Goal: Use online tool/utility: Utilize a website feature to perform a specific function

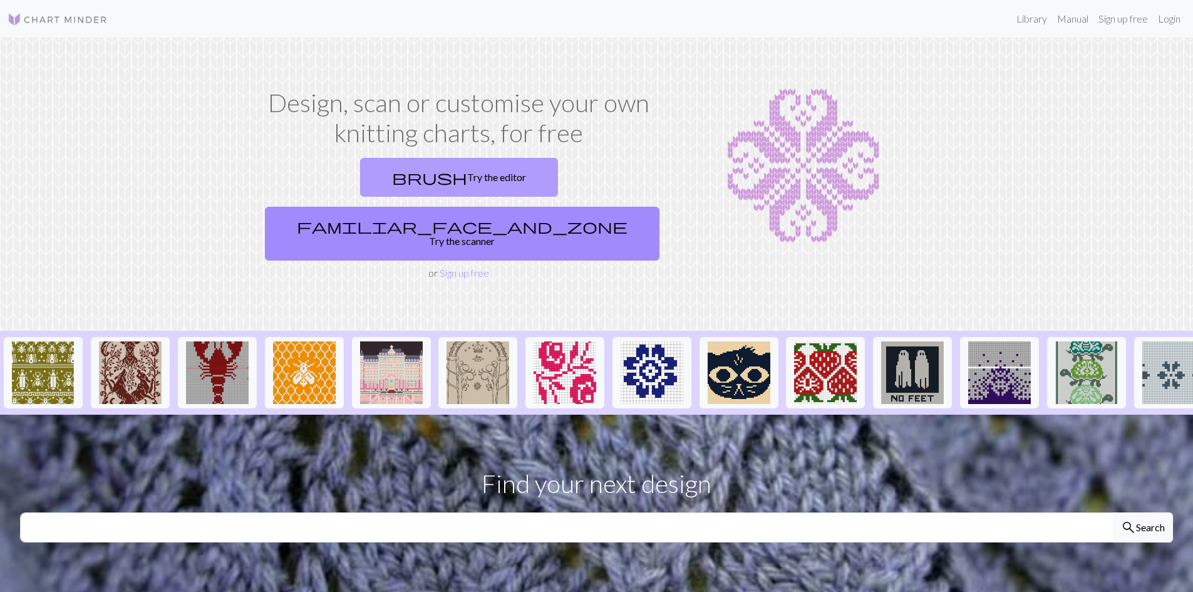
click at [360, 175] on link "brush Try the editor" at bounding box center [459, 177] width 198 height 39
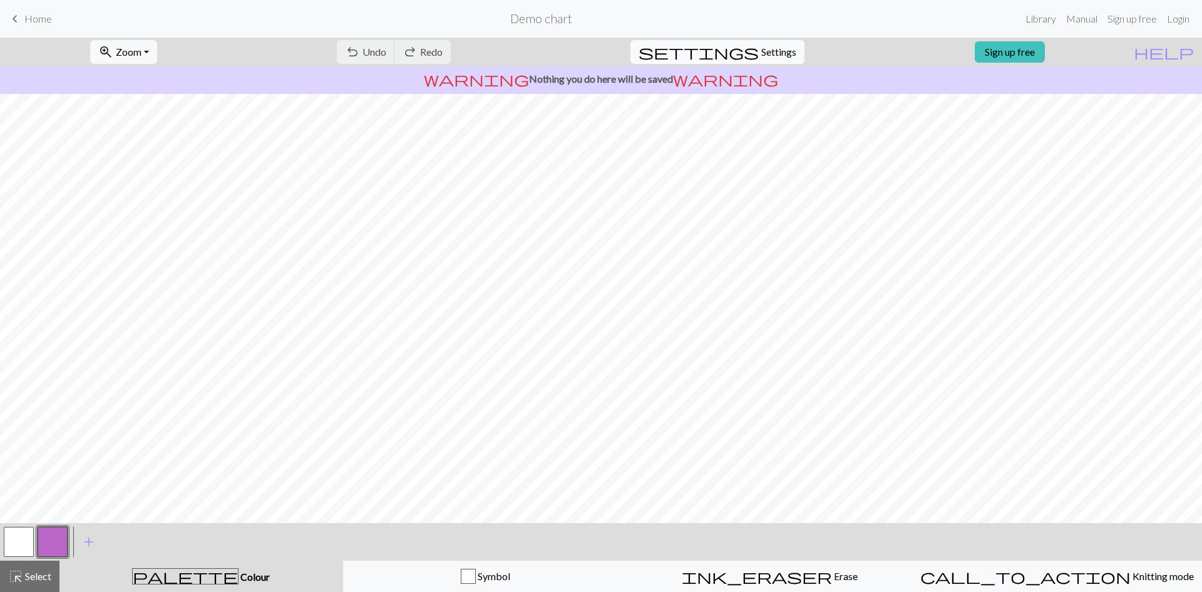
click at [744, 51] on span "settings" at bounding box center [699, 52] width 120 height 18
select select "aran"
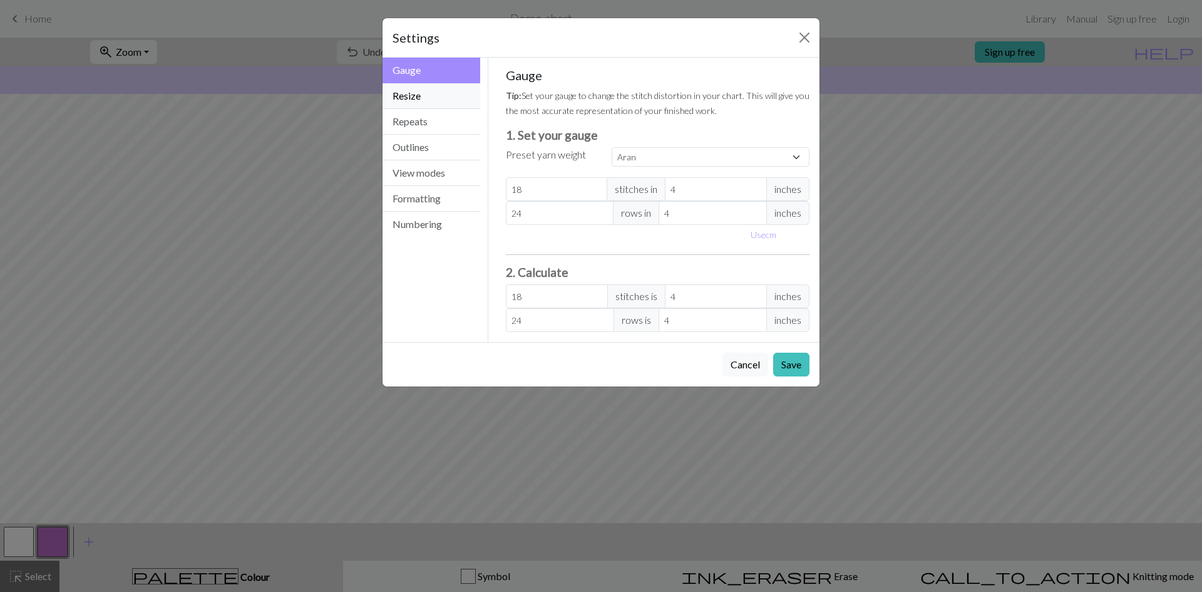
click at [411, 95] on button "Resize" at bounding box center [432, 96] width 98 height 26
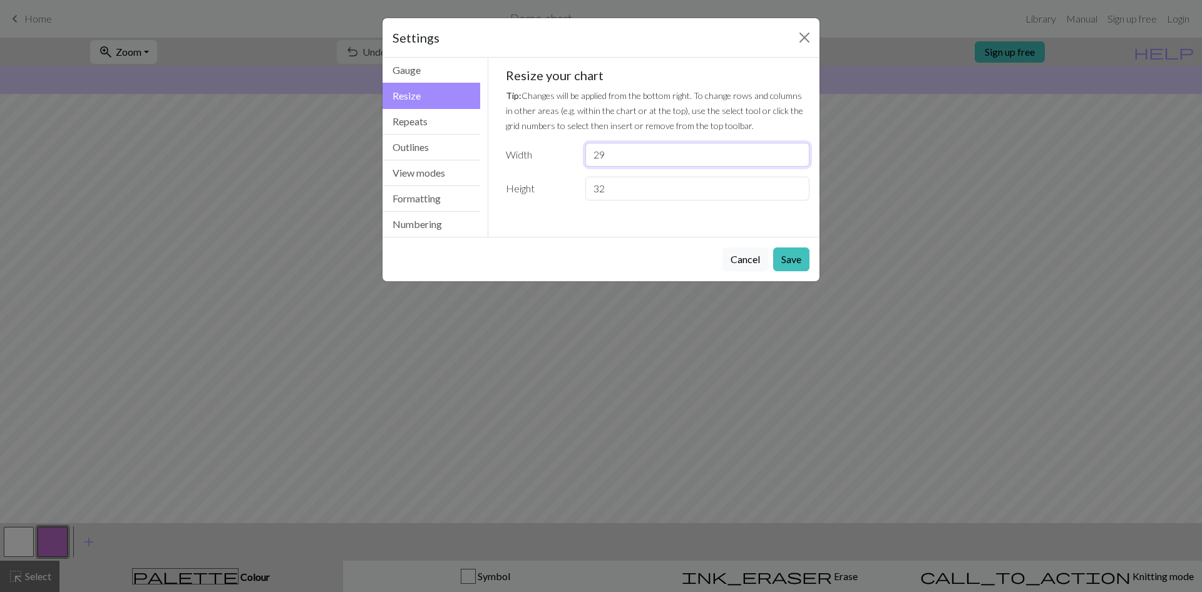
click at [796, 160] on input "29" at bounding box center [697, 155] width 224 height 24
click at [796, 160] on input "28" at bounding box center [697, 155] width 224 height 24
click at [796, 160] on input "19" at bounding box center [697, 155] width 224 height 24
click at [796, 160] on input "18" at bounding box center [697, 155] width 224 height 24
click at [796, 160] on input "8" at bounding box center [697, 155] width 224 height 24
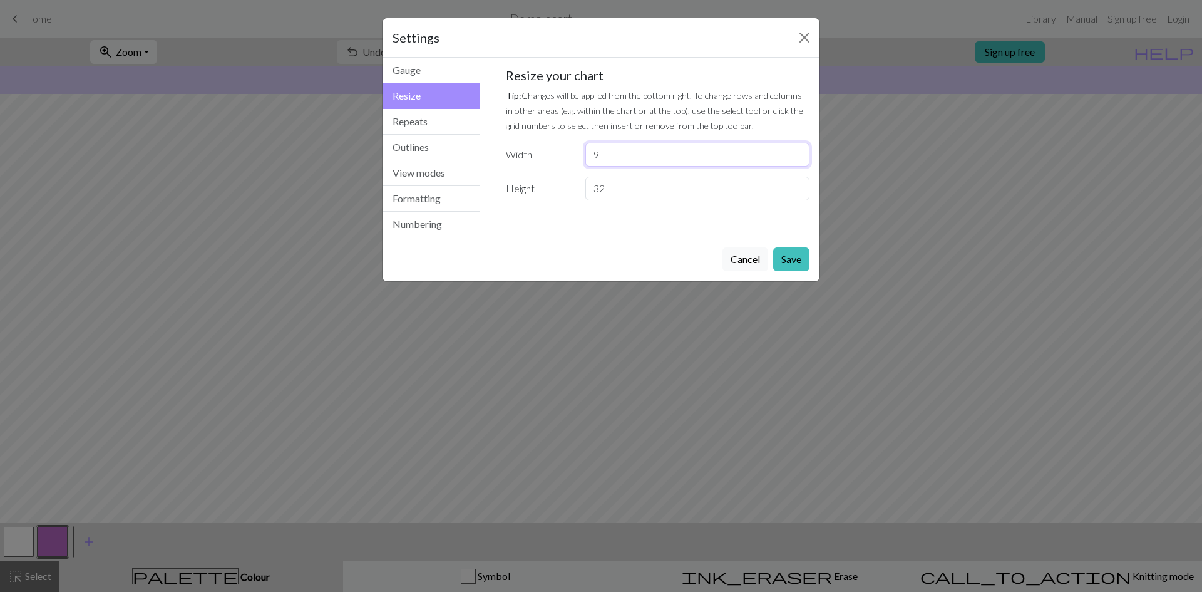
click at [797, 151] on input "9" at bounding box center [697, 155] width 224 height 24
type input "10"
click at [797, 151] on input "10" at bounding box center [697, 155] width 224 height 24
click at [796, 183] on input "33" at bounding box center [697, 189] width 224 height 24
type input "34"
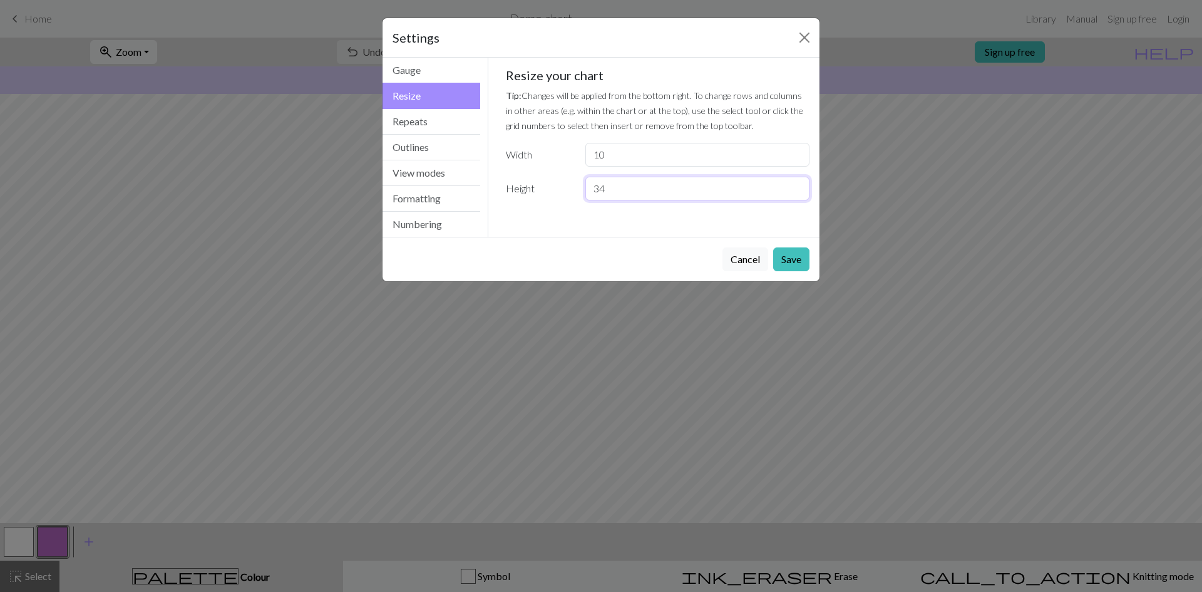
click at [796, 183] on input "34" at bounding box center [697, 189] width 224 height 24
click at [791, 262] on button "Save" at bounding box center [791, 259] width 36 height 24
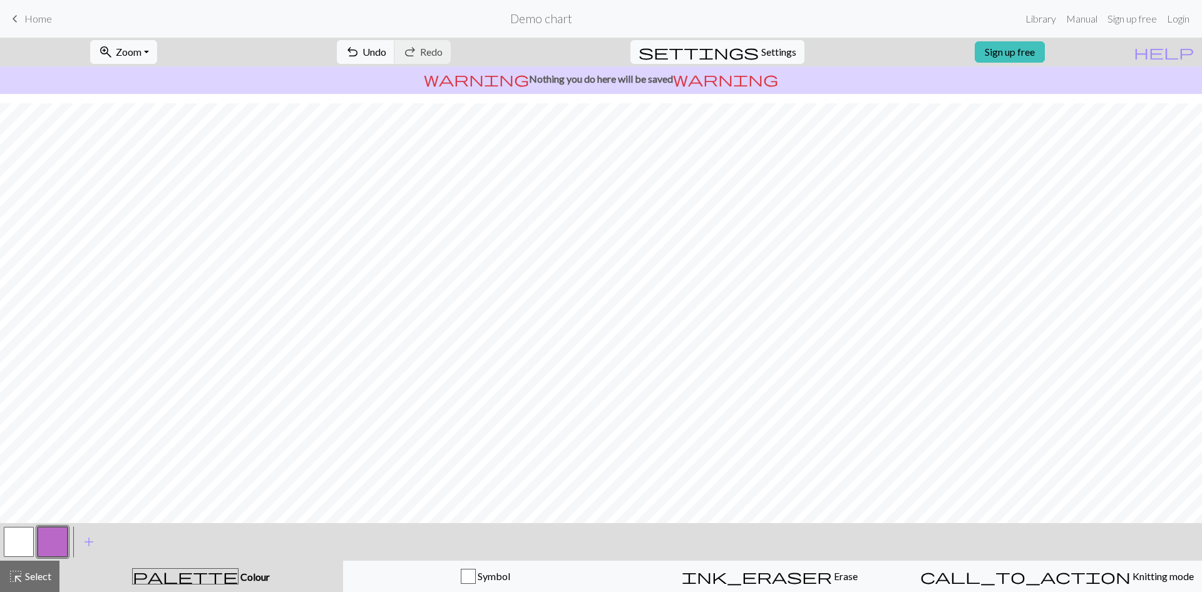
scroll to position [63, 0]
click at [90, 543] on span "add" at bounding box center [88, 542] width 15 height 18
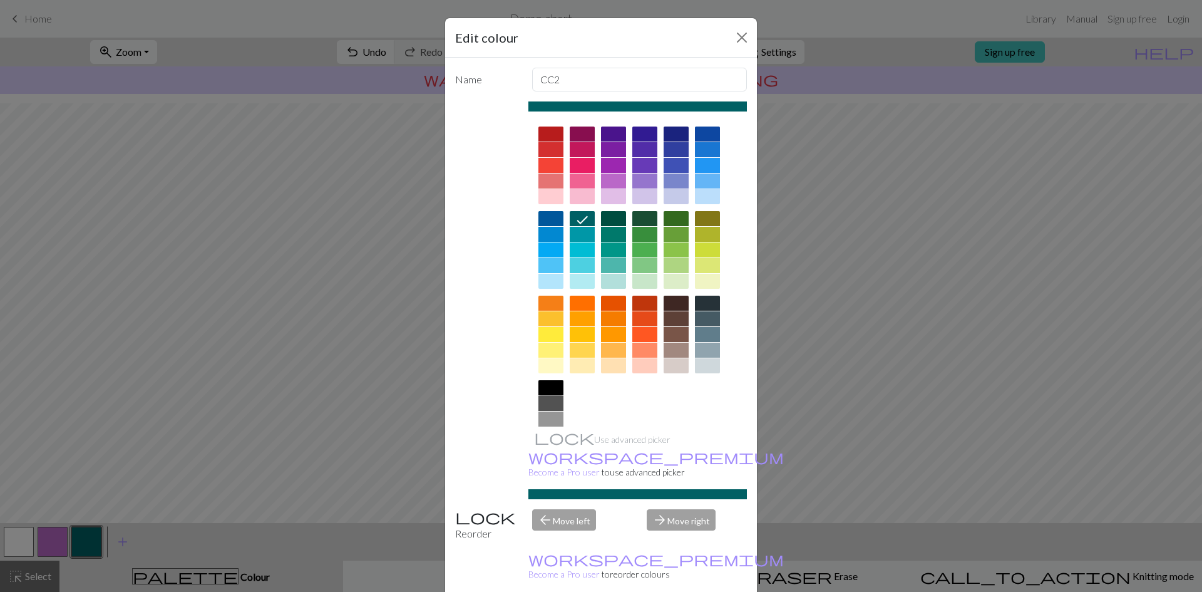
click at [550, 388] on div at bounding box center [550, 387] width 25 height 15
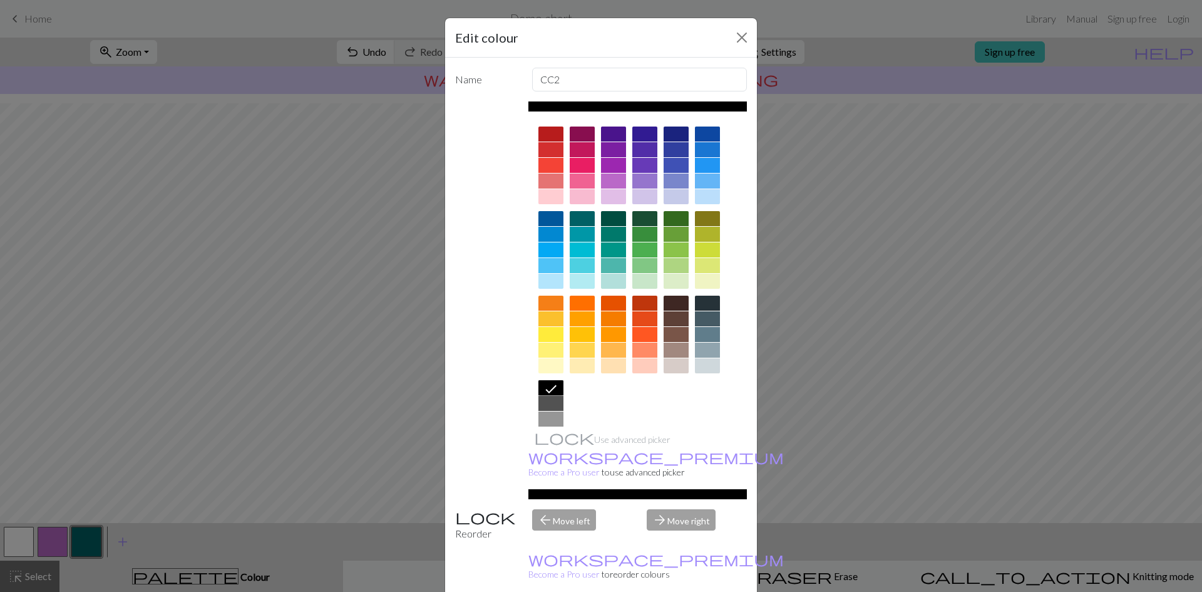
click at [705, 314] on div at bounding box center [707, 318] width 25 height 15
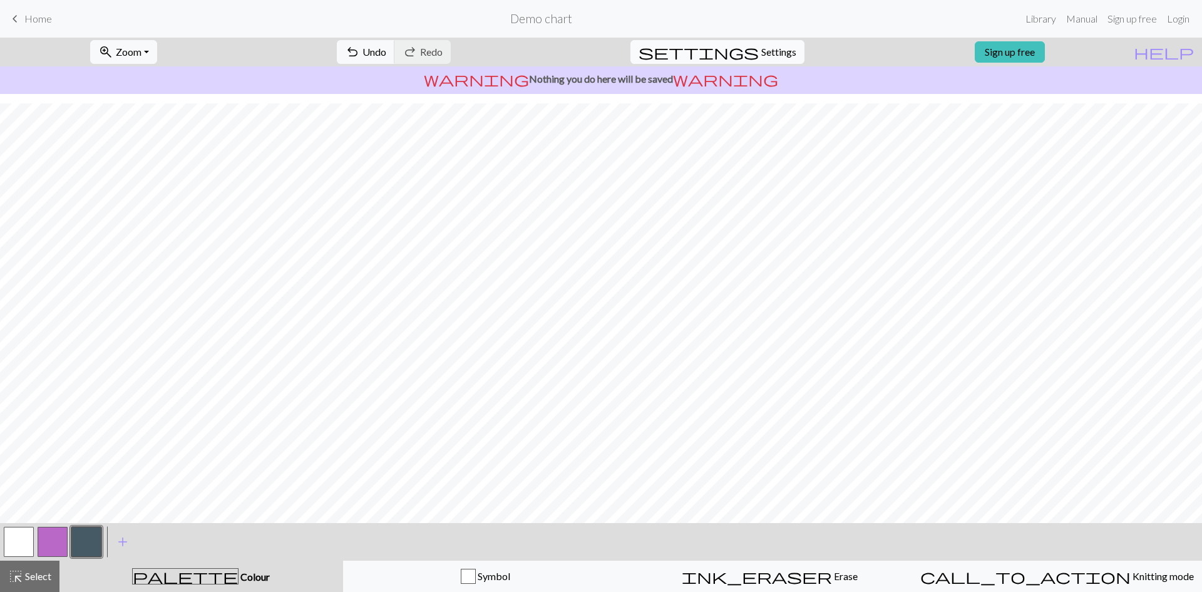
click at [761, 52] on span "Settings" at bounding box center [778, 51] width 35 height 15
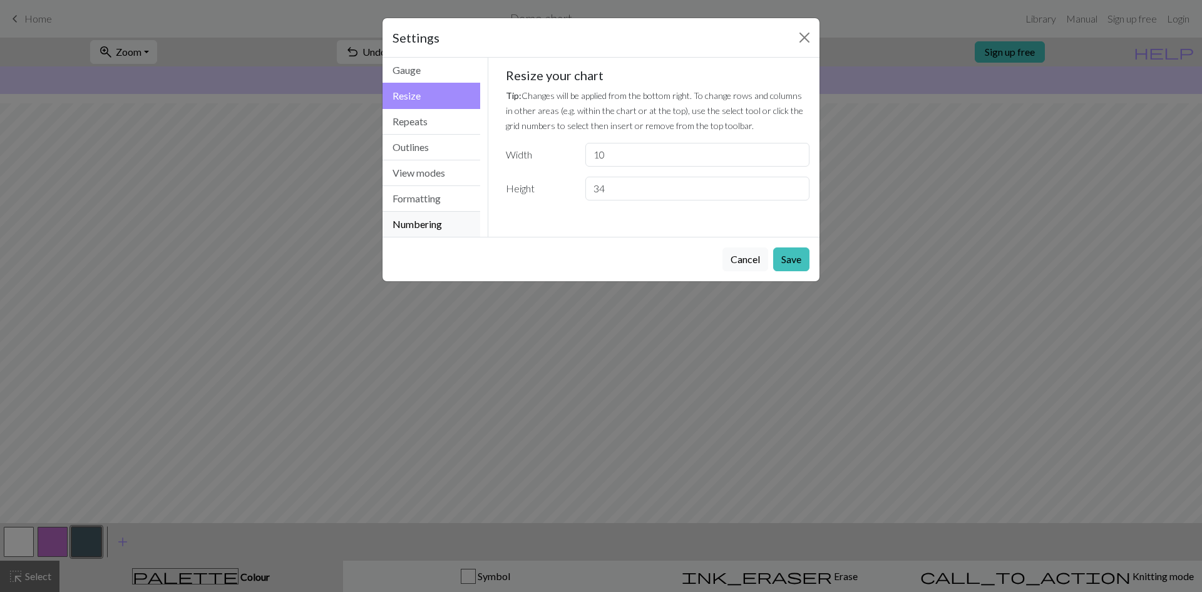
click at [414, 224] on button "Numbering" at bounding box center [432, 224] width 98 height 25
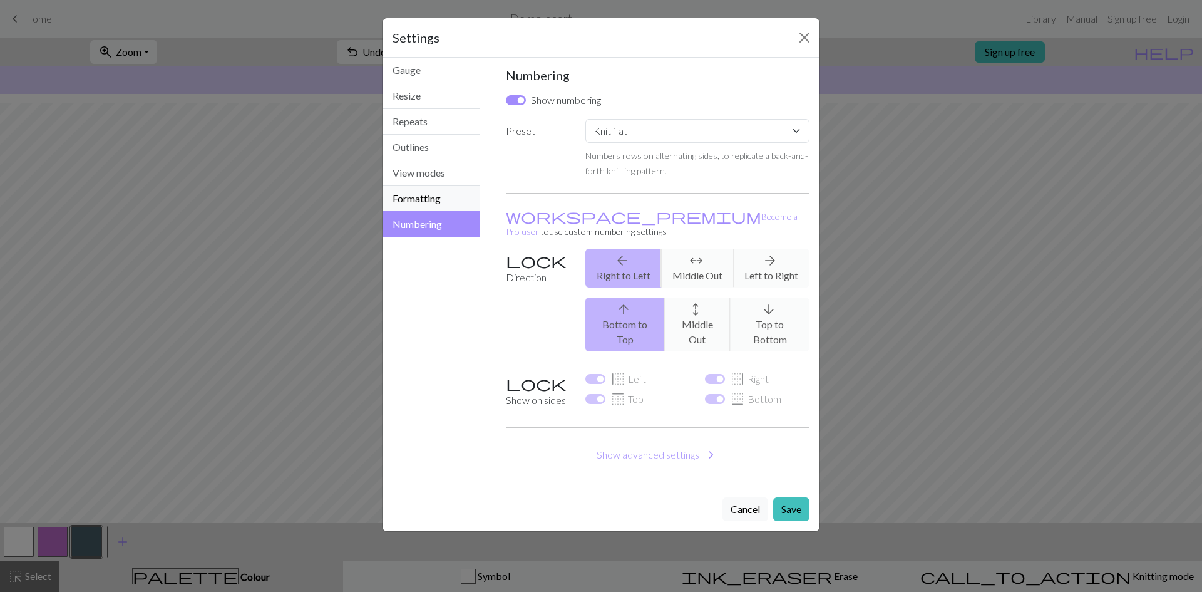
click at [419, 197] on button "Formatting" at bounding box center [432, 199] width 98 height 26
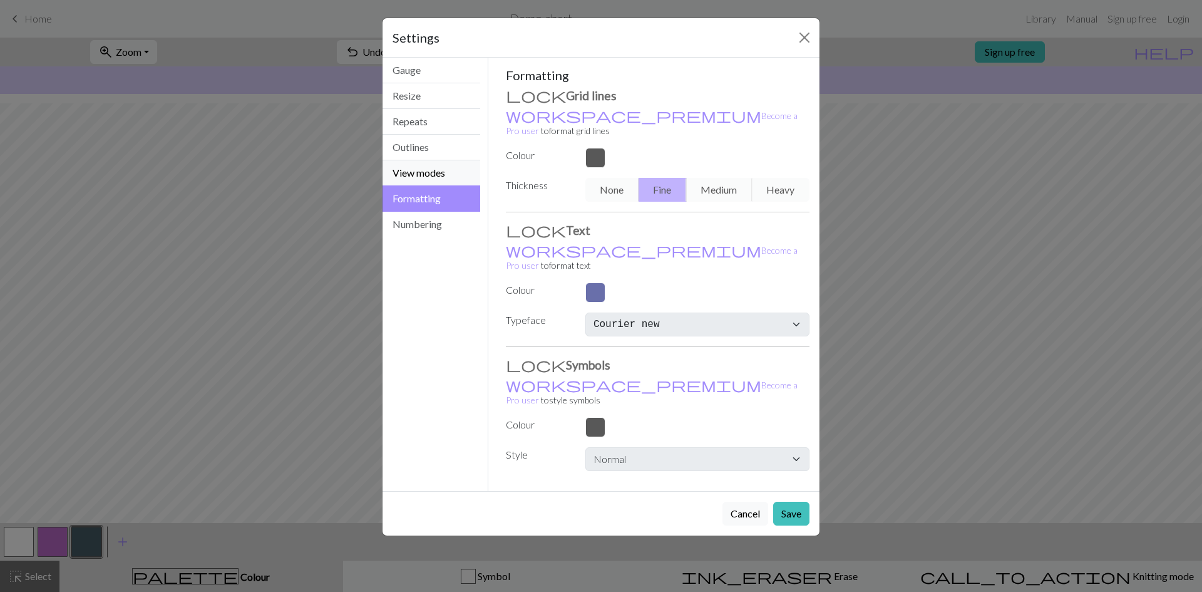
click at [421, 172] on button "View modes" at bounding box center [432, 173] width 98 height 26
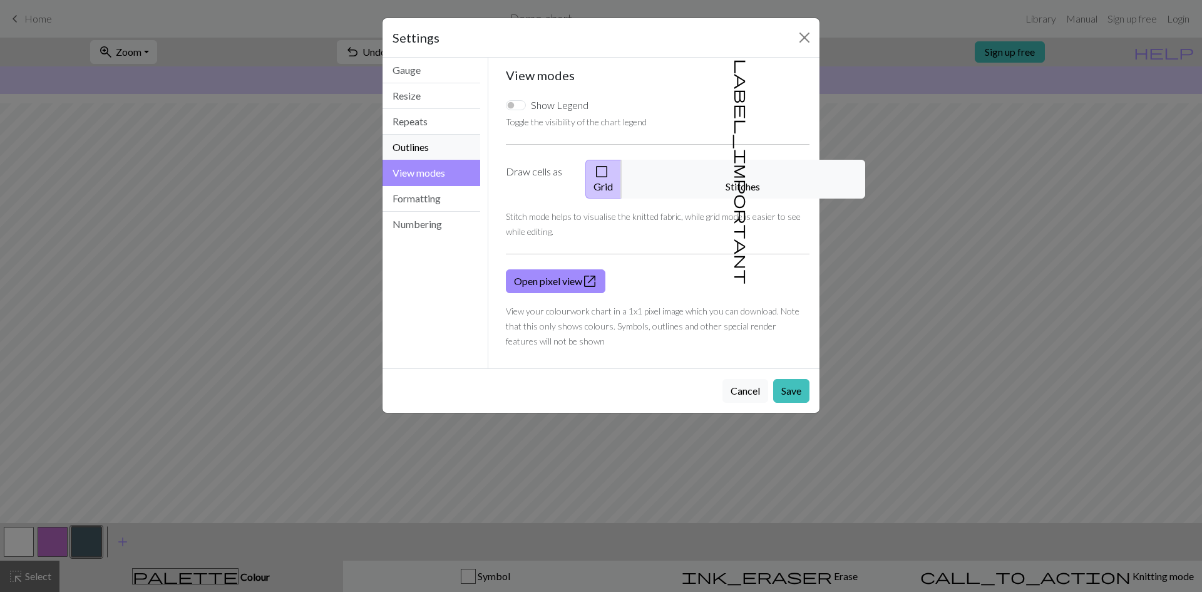
click at [421, 147] on button "Outlines" at bounding box center [432, 148] width 98 height 26
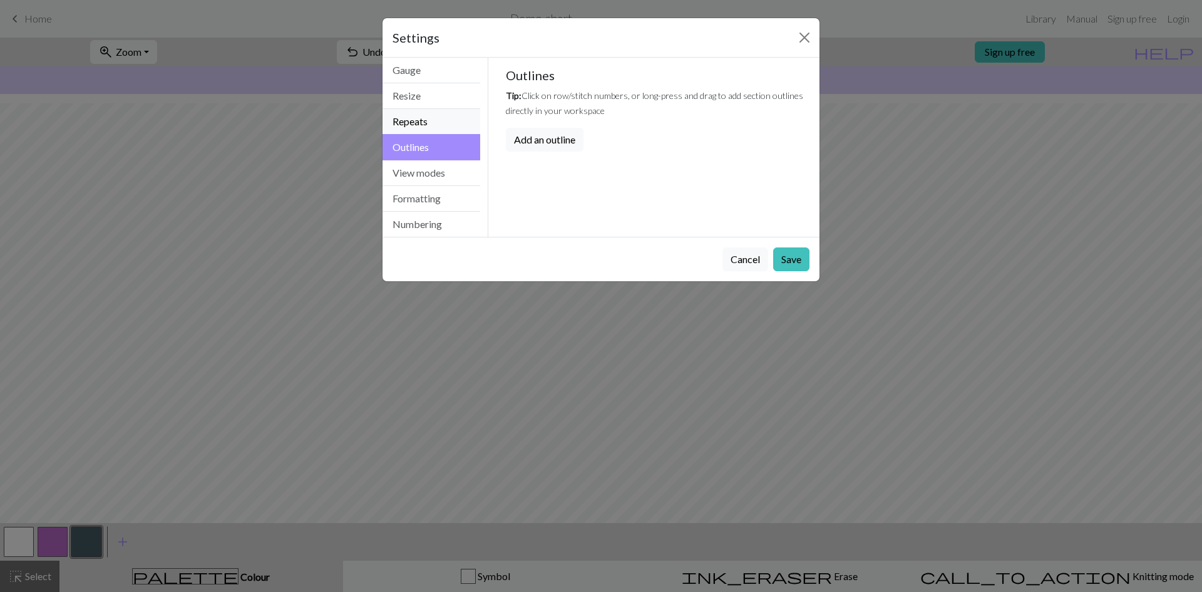
click at [414, 122] on button "Repeats" at bounding box center [432, 122] width 98 height 26
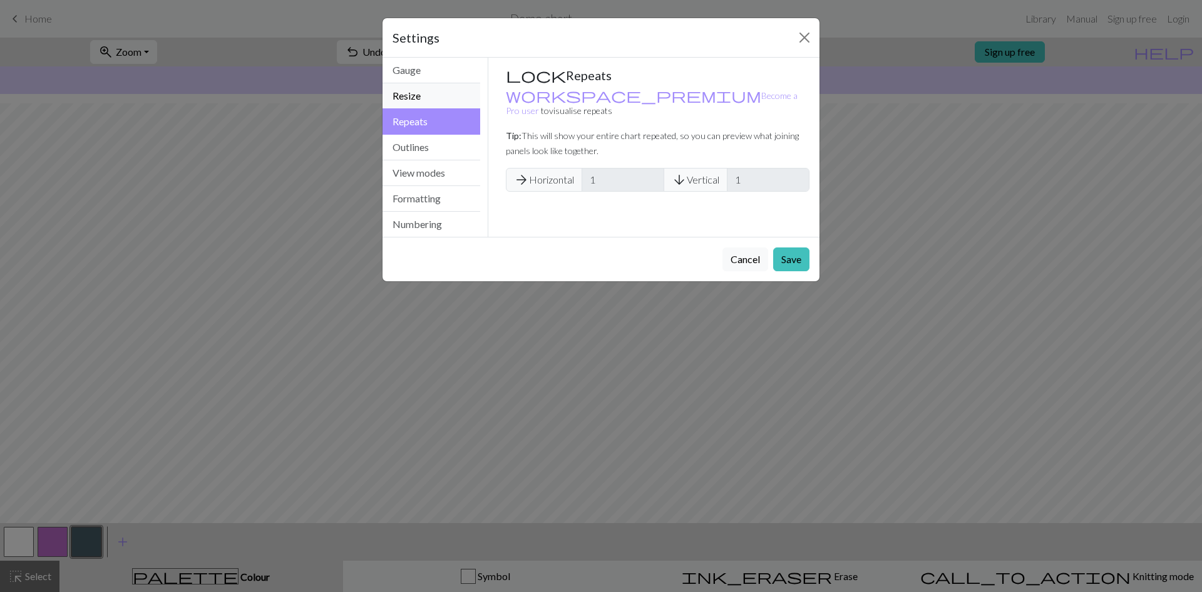
click at [408, 97] on button "Resize" at bounding box center [432, 96] width 98 height 26
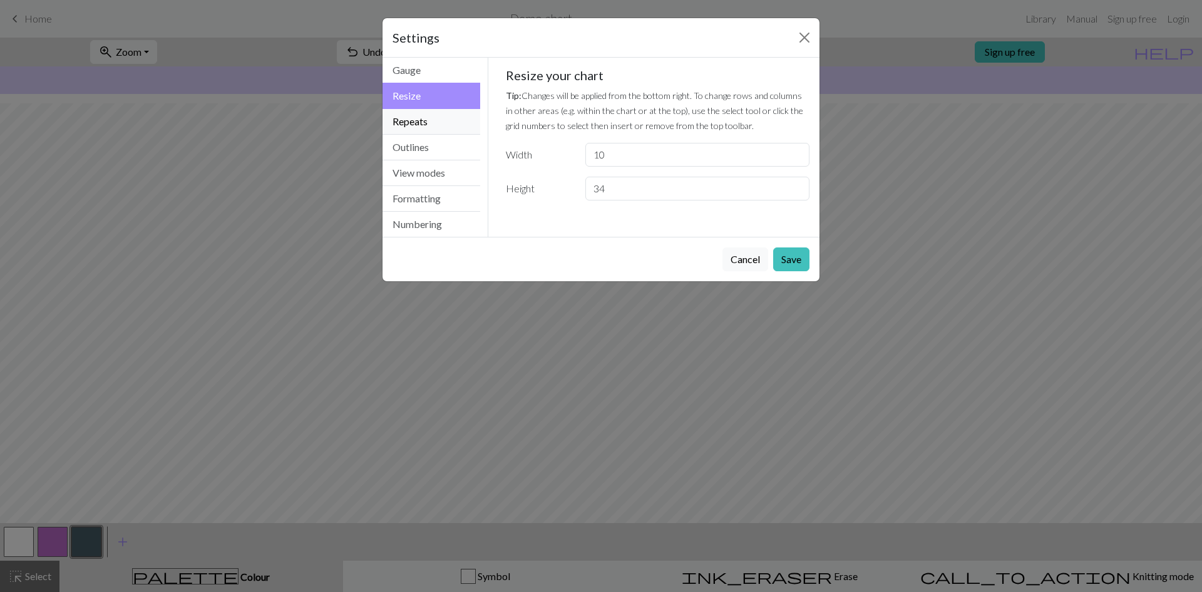
click at [411, 123] on button "Repeats" at bounding box center [432, 122] width 98 height 26
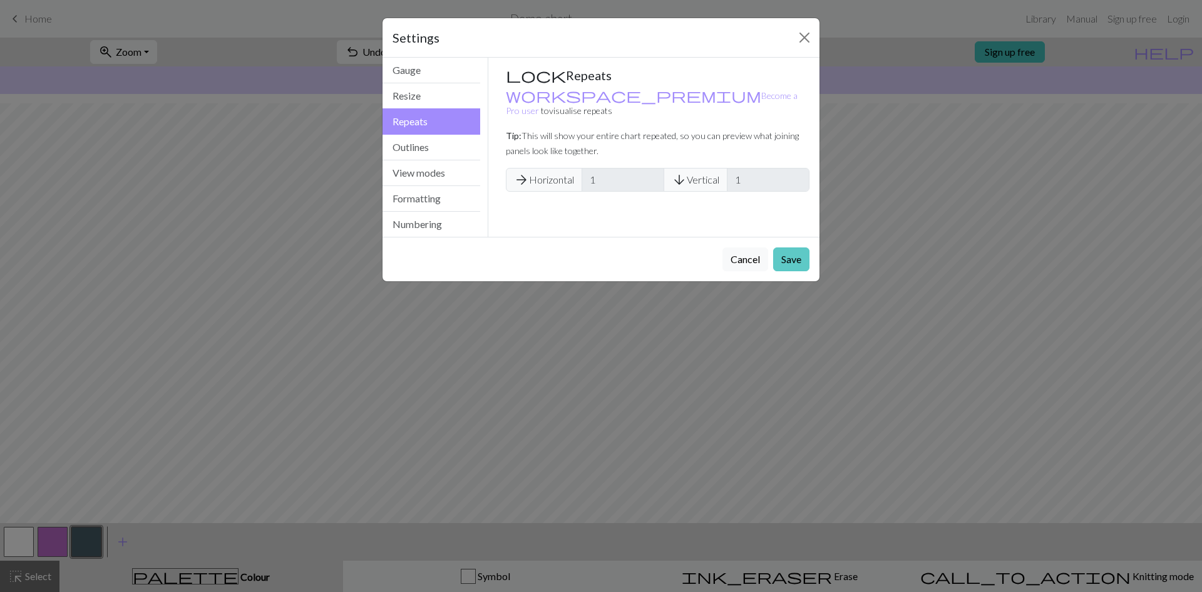
click at [790, 257] on button "Save" at bounding box center [791, 259] width 36 height 24
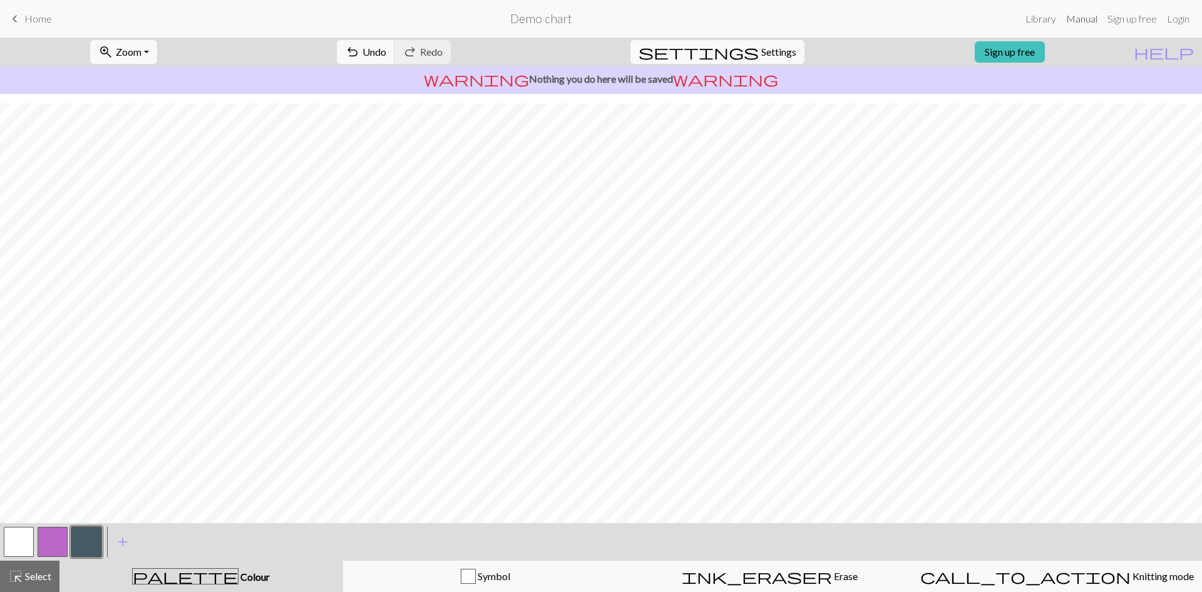
click at [1078, 19] on link "Manual" at bounding box center [1081, 18] width 41 height 25
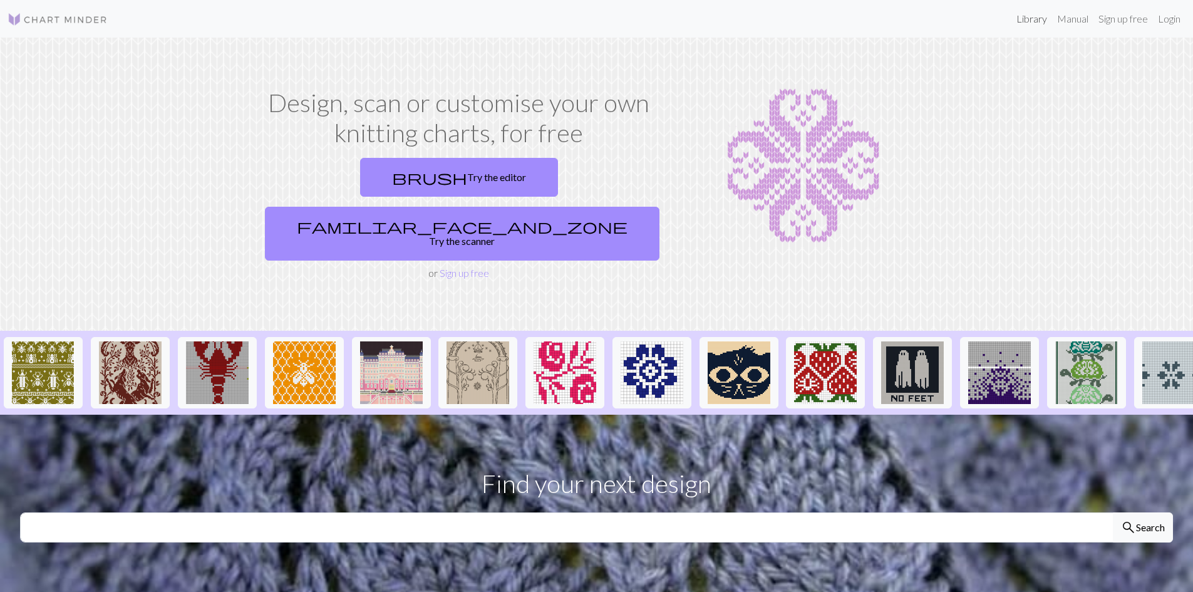
click at [1037, 18] on link "Library" at bounding box center [1031, 18] width 41 height 25
